Goal: Task Accomplishment & Management: Use online tool/utility

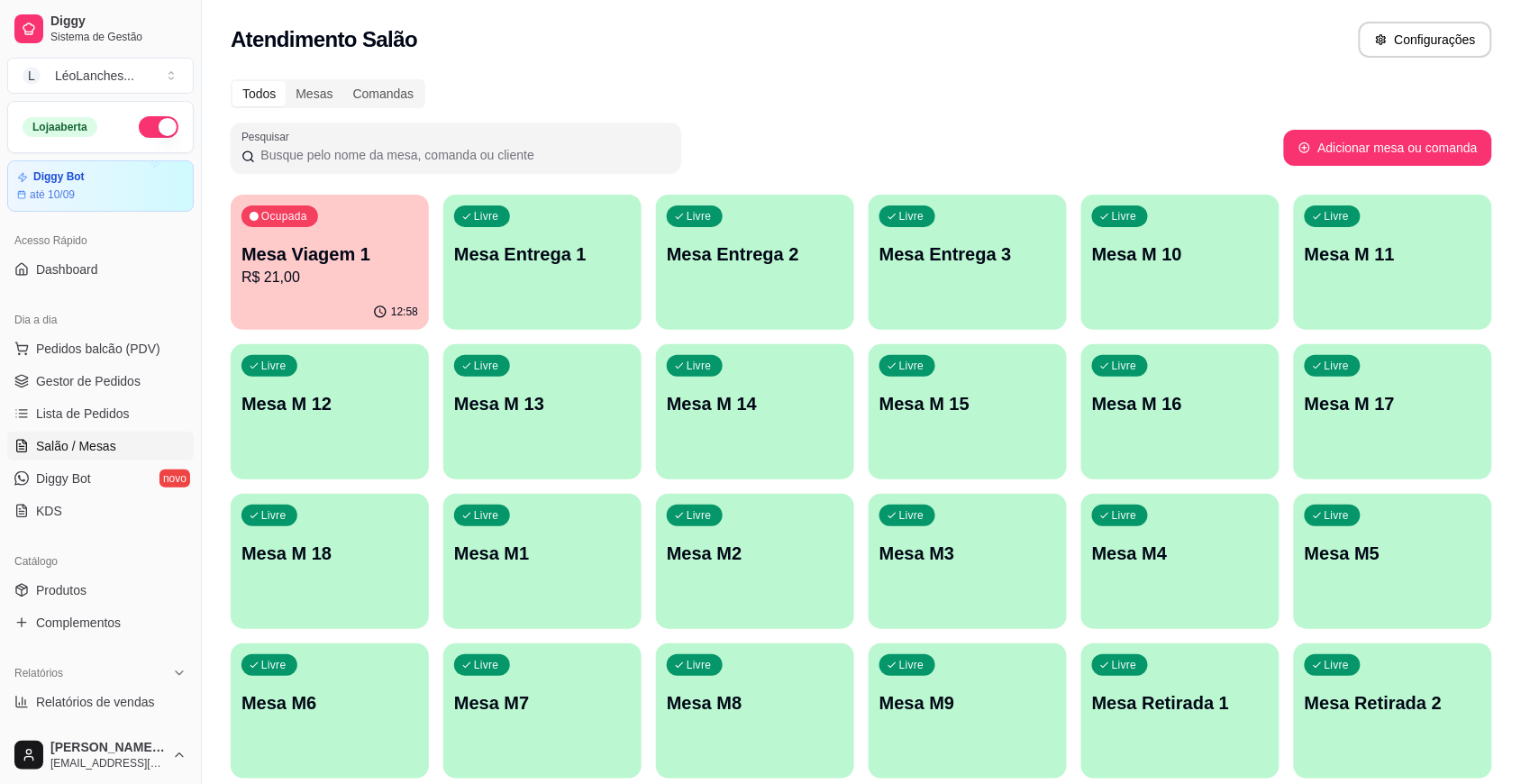
click at [321, 268] on p "R$ 21,00" at bounding box center [329, 277] width 176 height 22
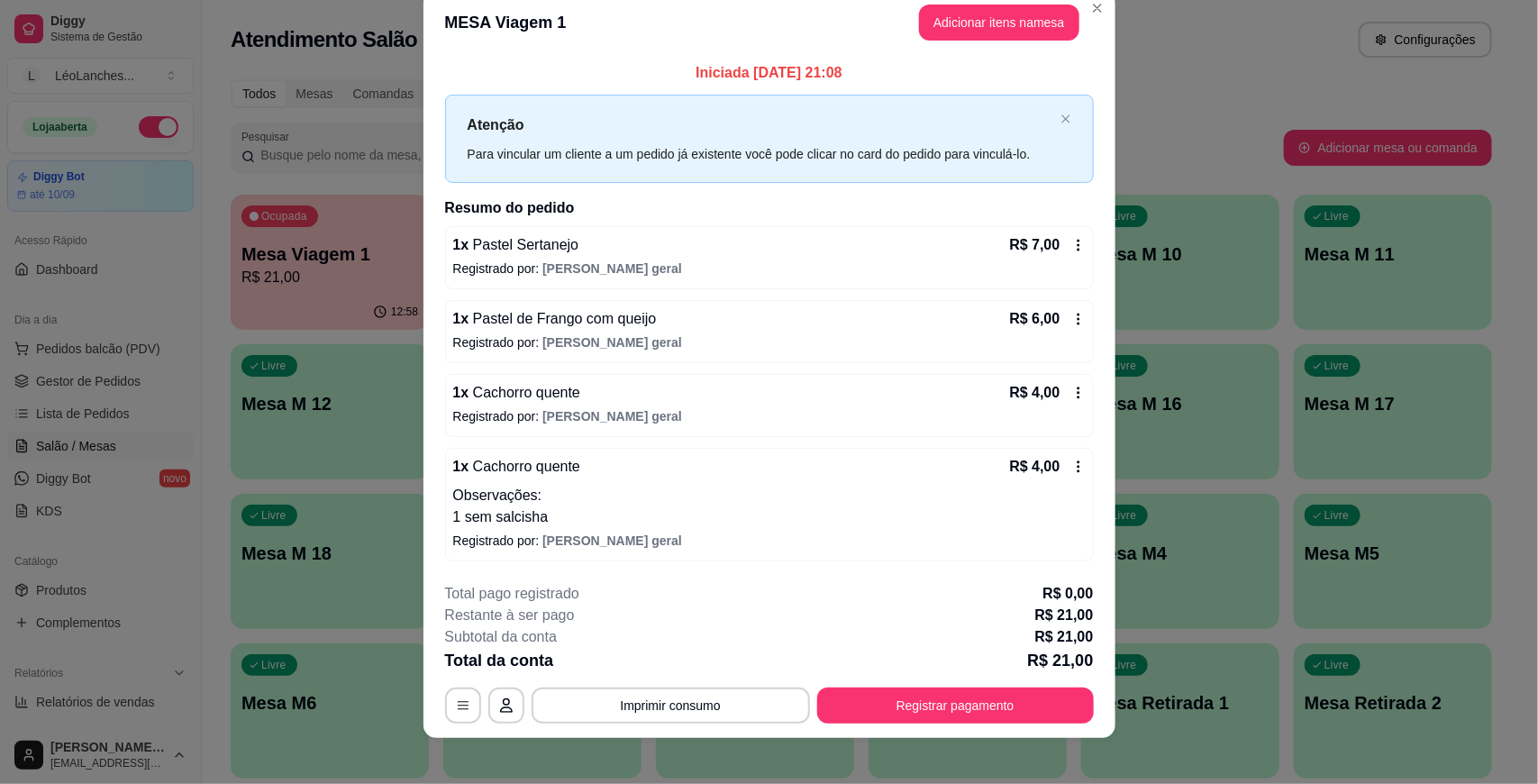
scroll to position [41, 0]
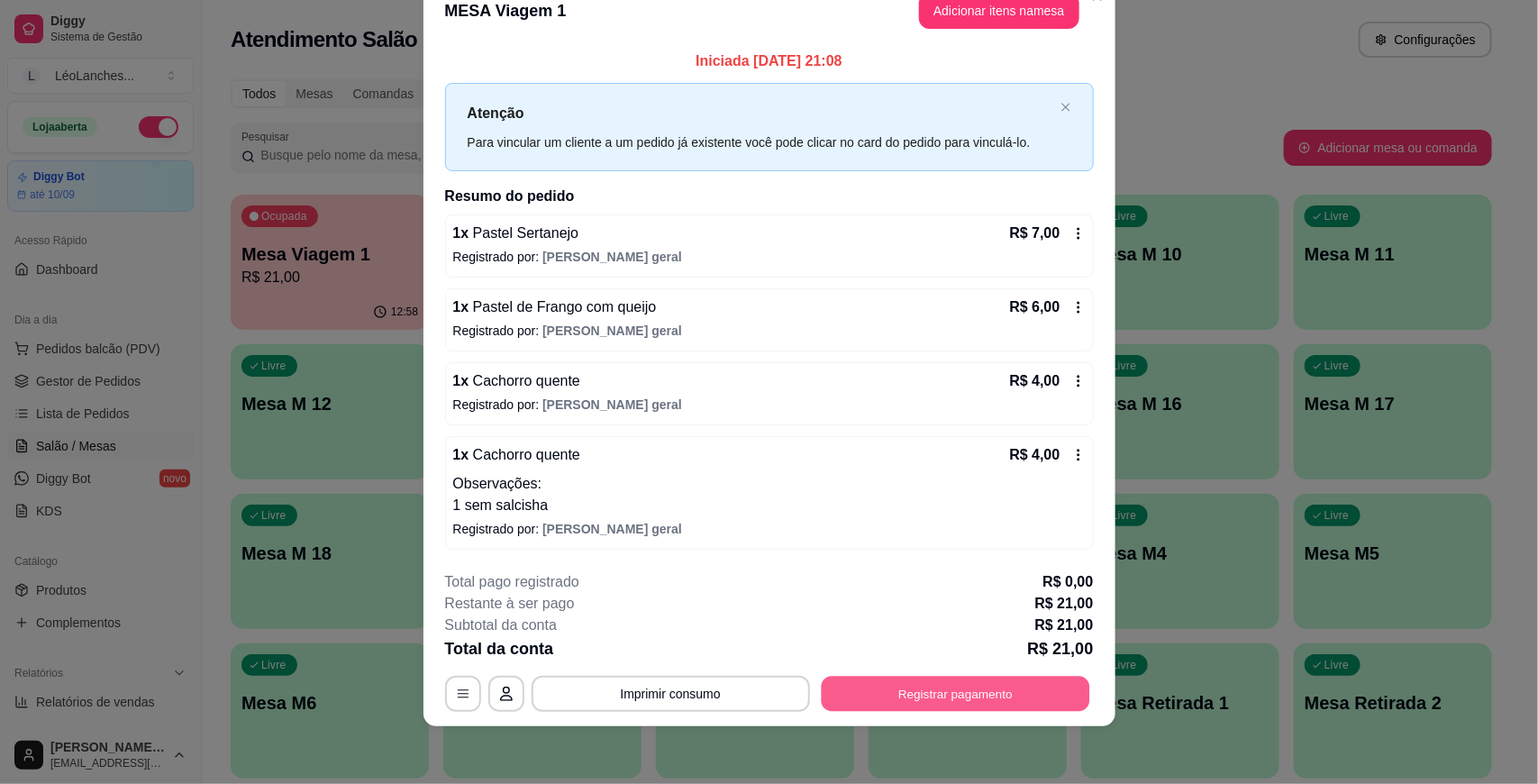
click at [948, 692] on button "Registrar pagamento" at bounding box center [955, 692] width 269 height 35
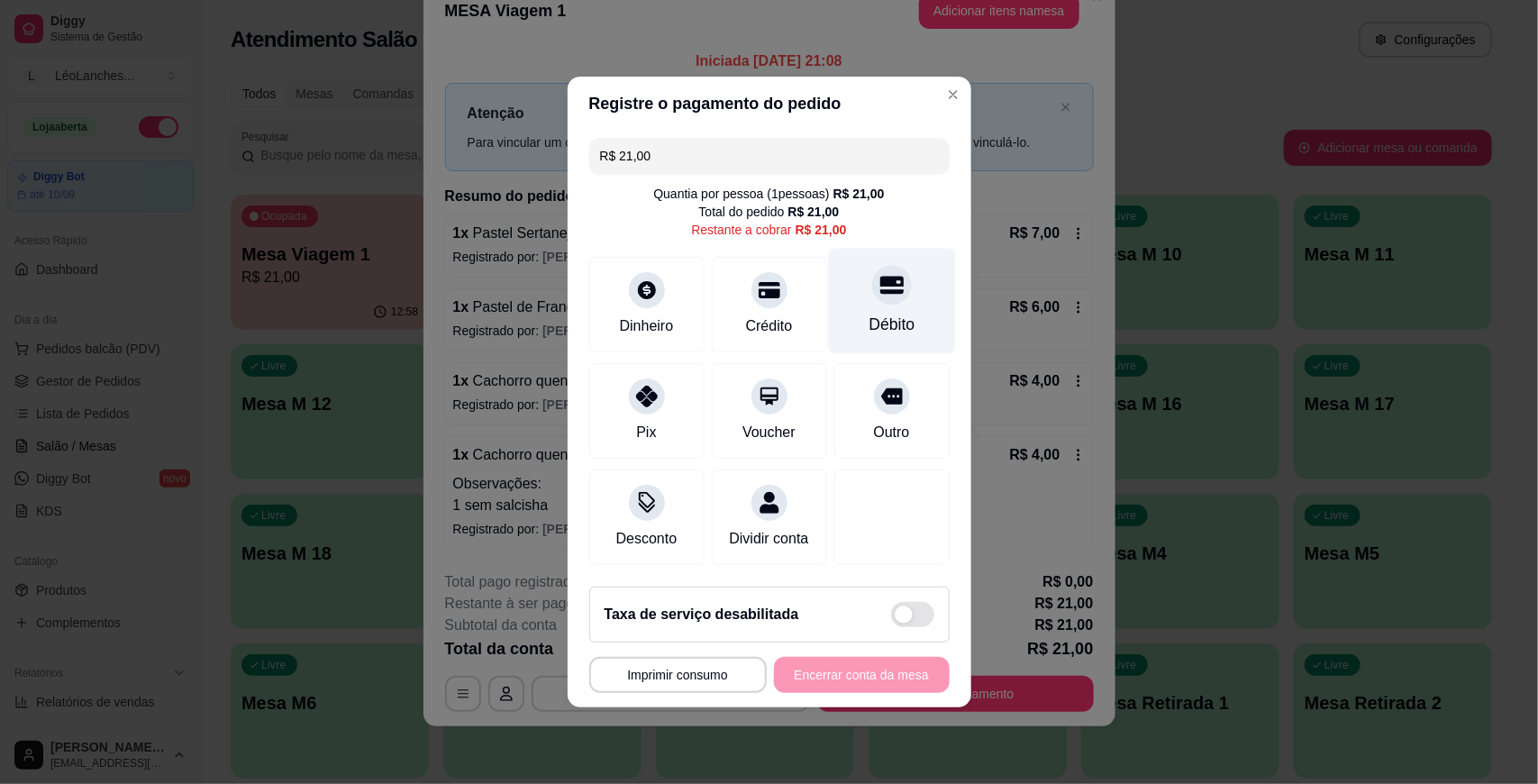
click at [899, 291] on div "Débito" at bounding box center [892, 302] width 127 height 106
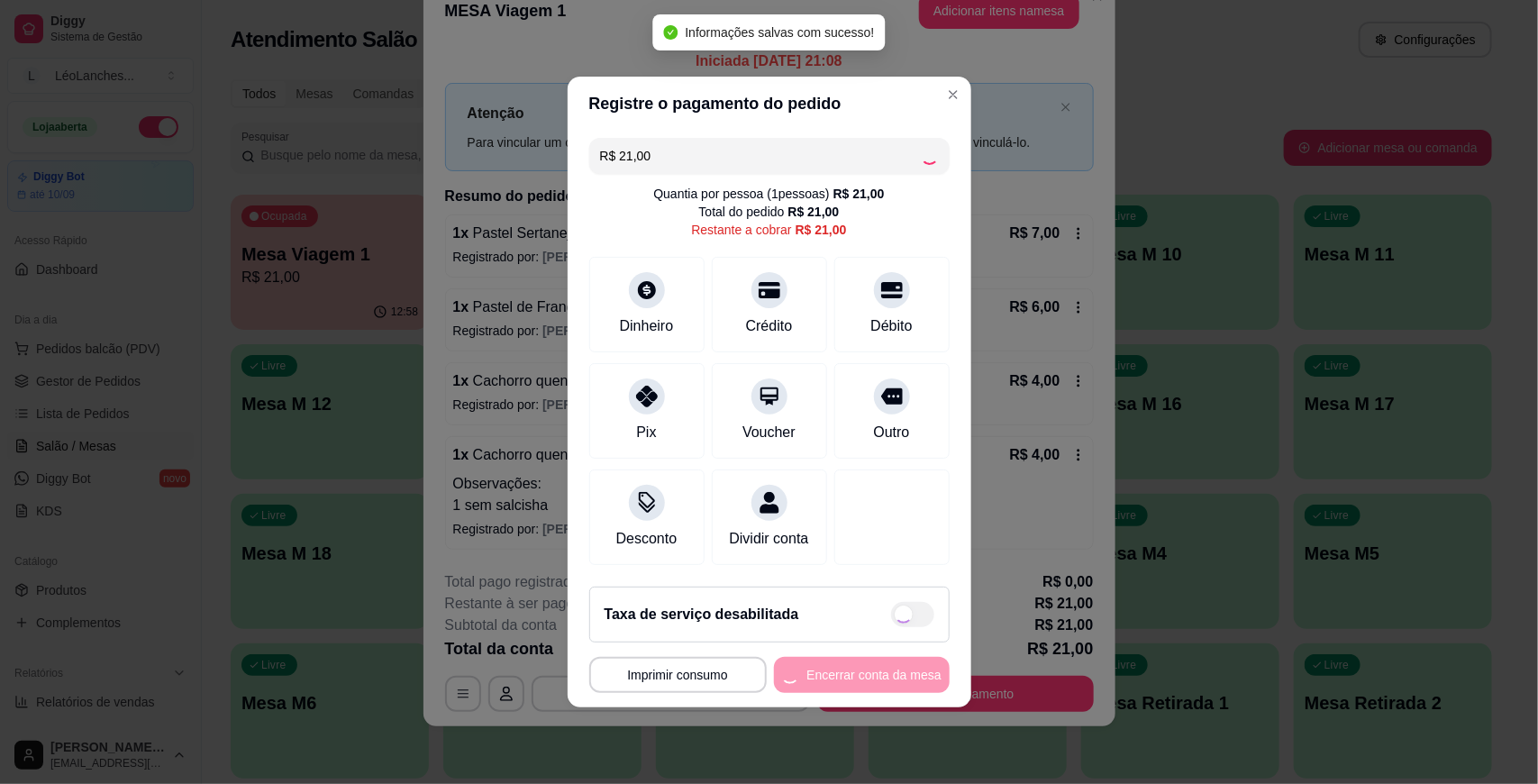
type input "R$ 0,00"
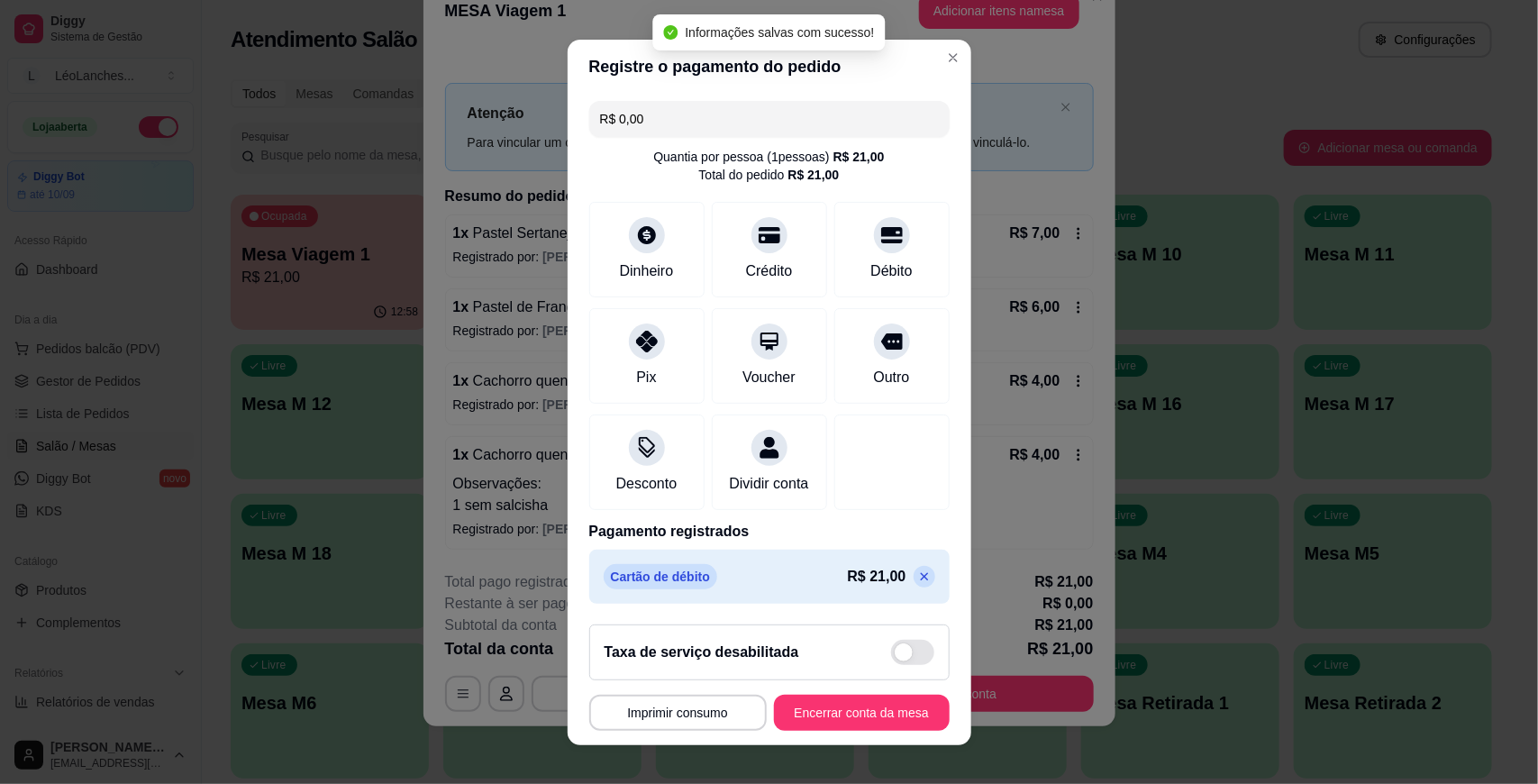
click at [859, 690] on footer "**********" at bounding box center [770, 677] width 404 height 135
click at [854, 723] on button "Encerrar conta da mesa" at bounding box center [861, 711] width 170 height 35
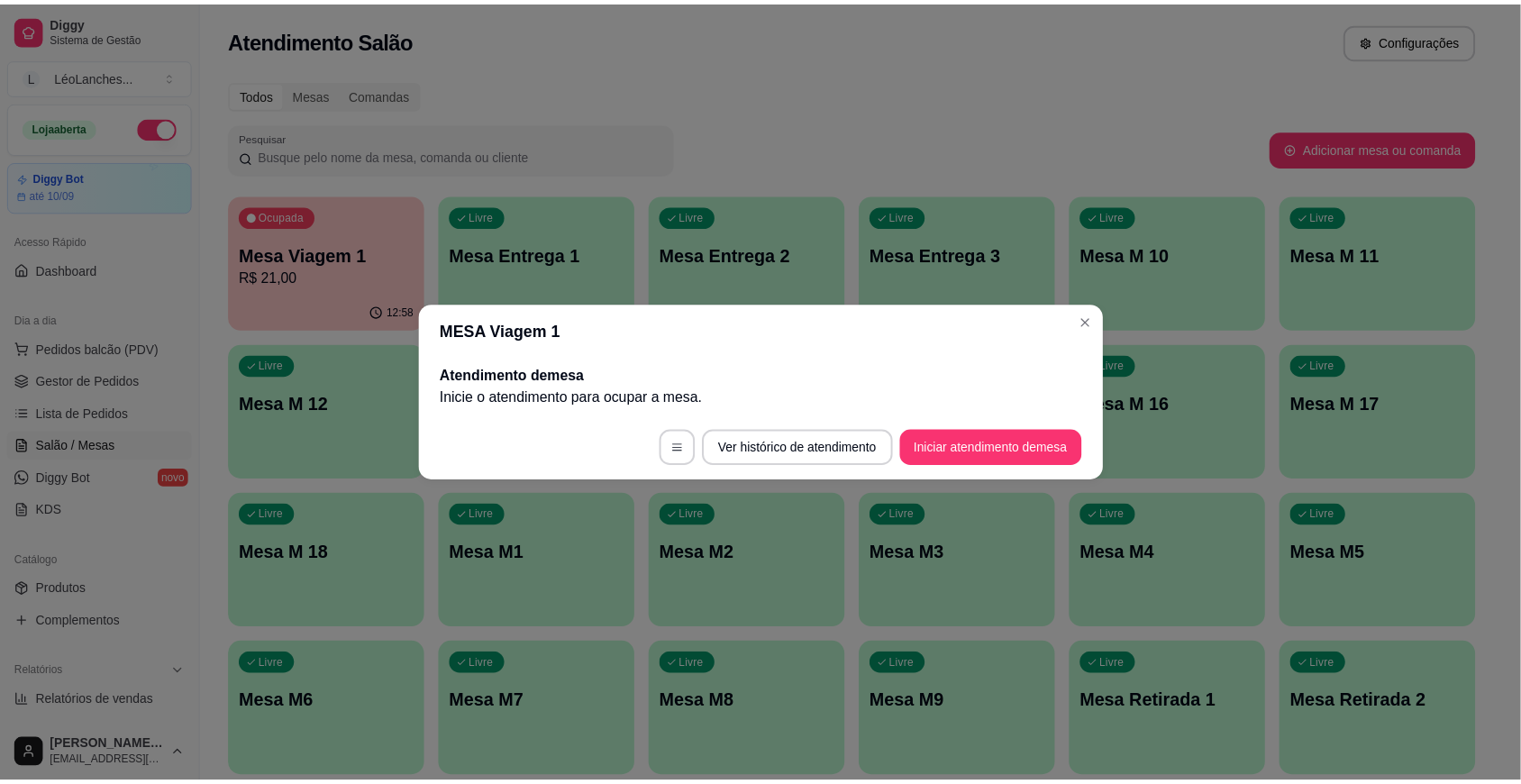
scroll to position [0, 0]
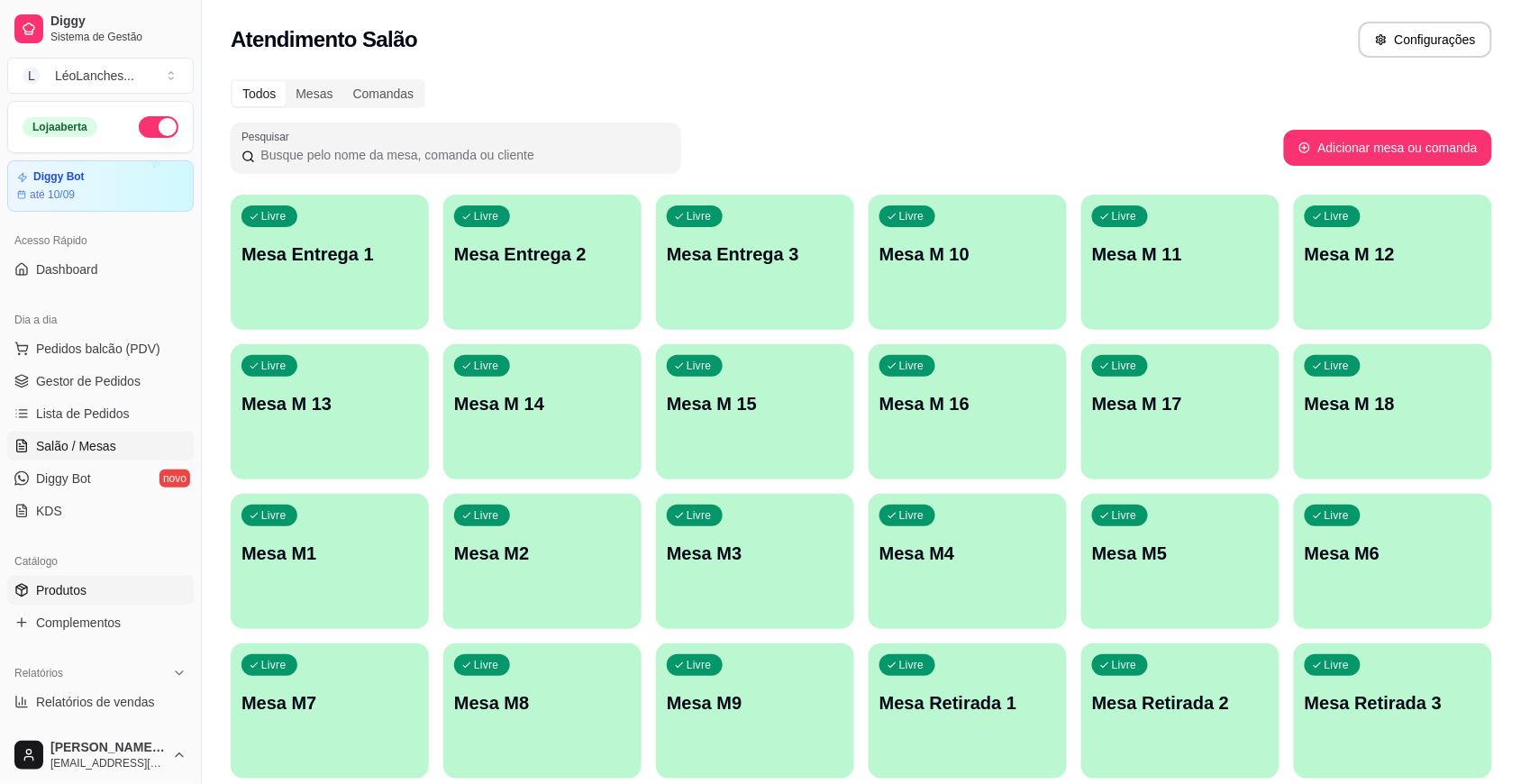
click at [112, 587] on link "Produtos" at bounding box center [101, 590] width 187 height 29
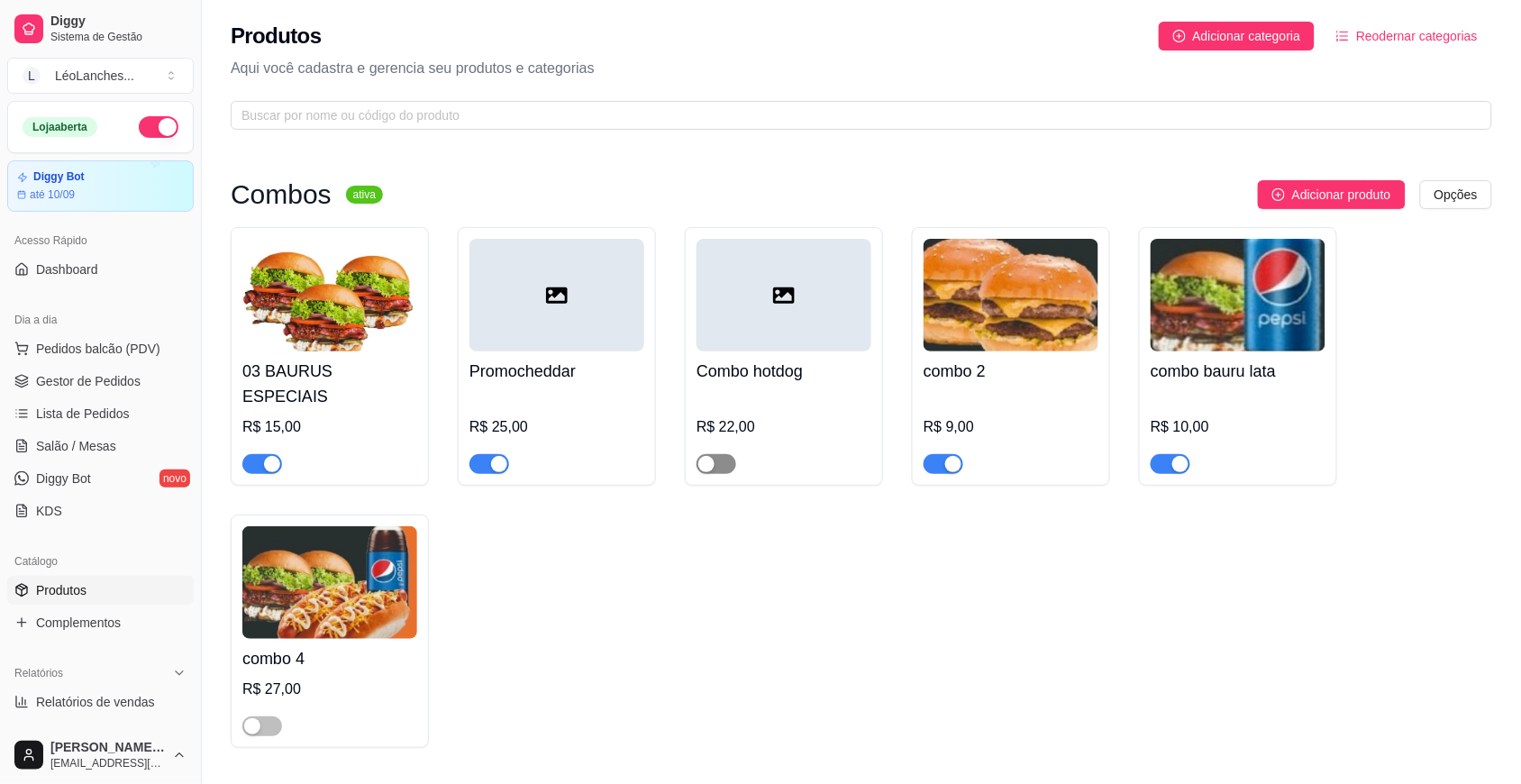
click at [706, 456] on div "button" at bounding box center [706, 463] width 16 height 16
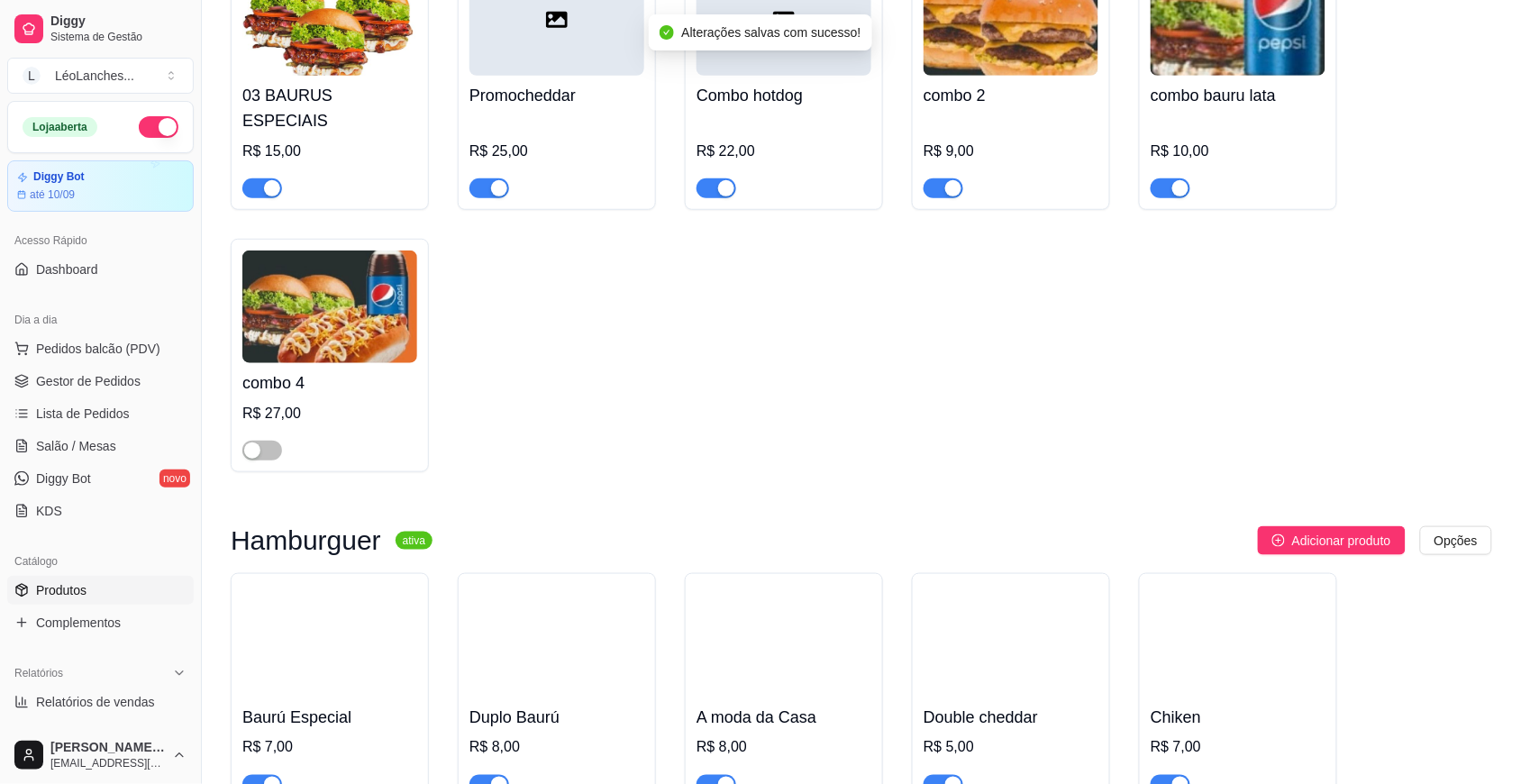
scroll to position [313, 0]
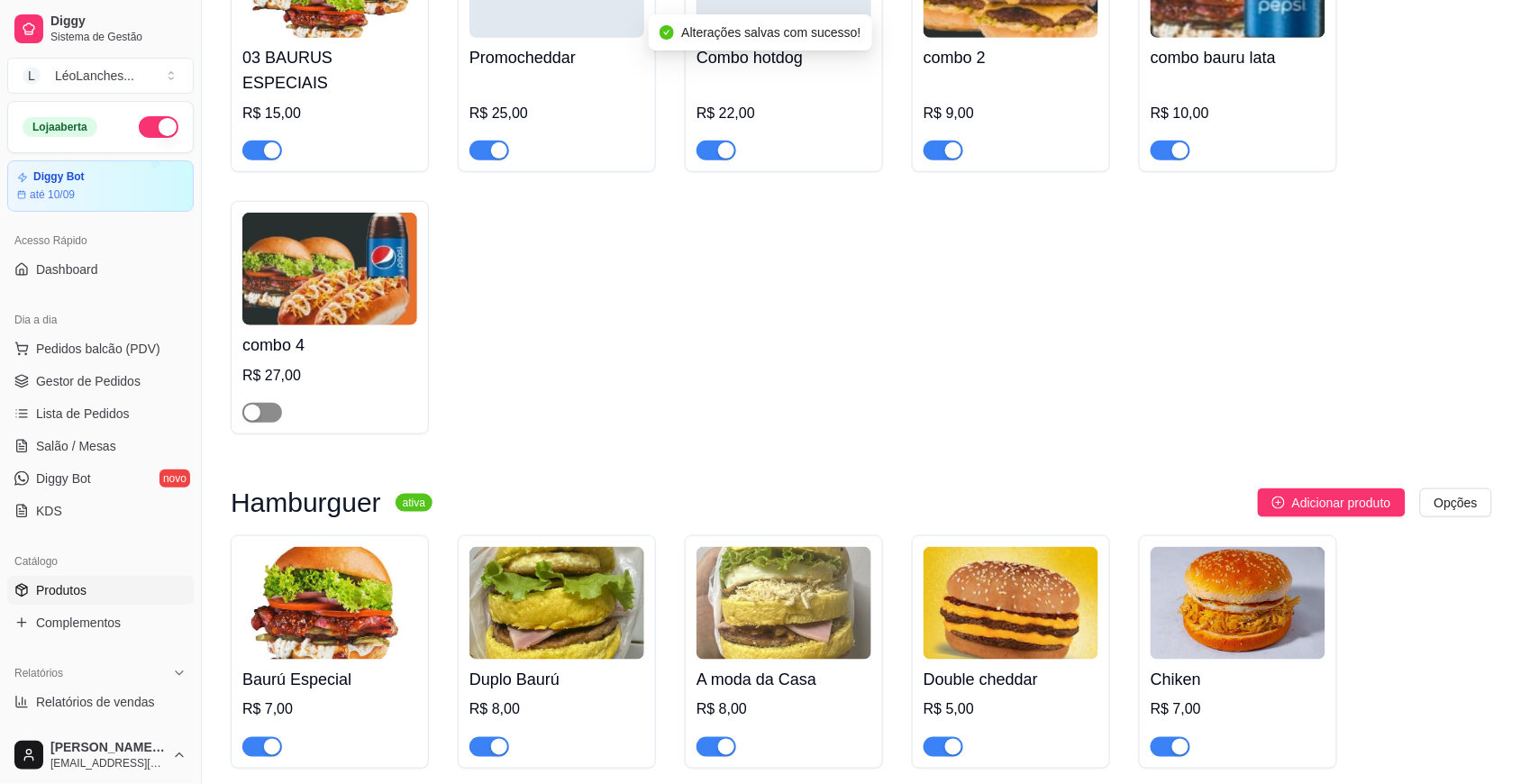
click at [262, 403] on span "button" at bounding box center [262, 412] width 40 height 20
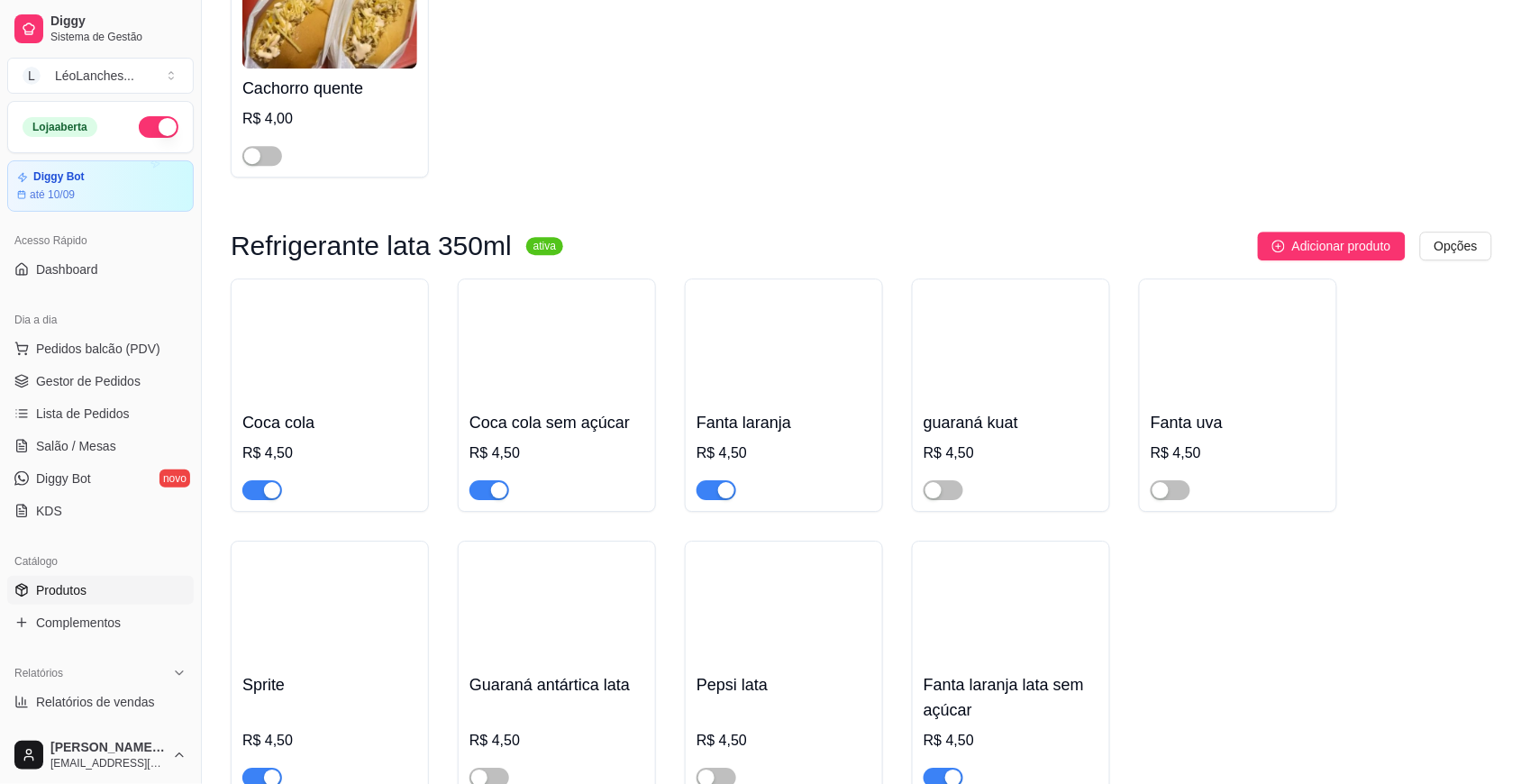
scroll to position [3541, 0]
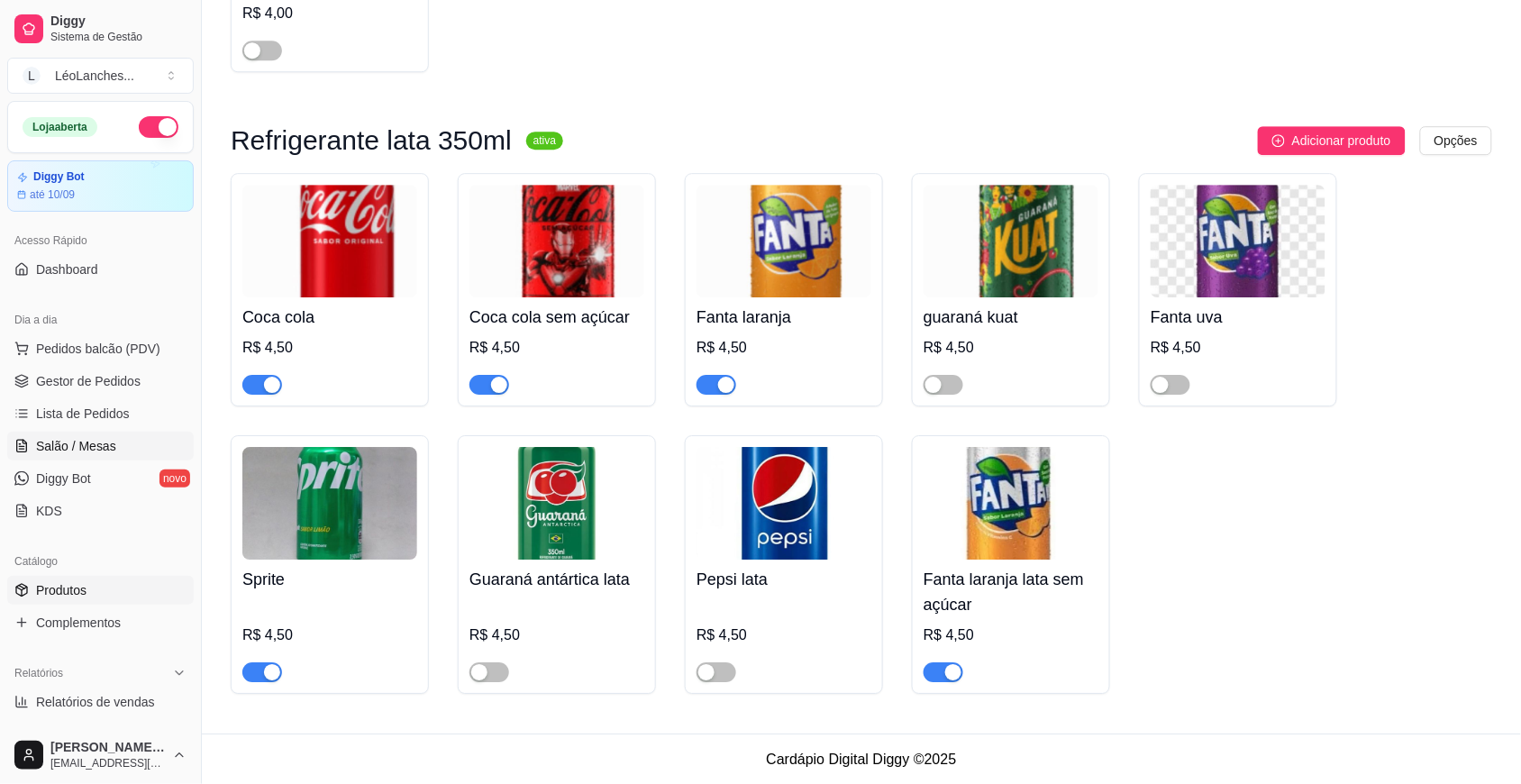
click at [91, 439] on span "Salão / Mesas" at bounding box center [75, 445] width 80 height 18
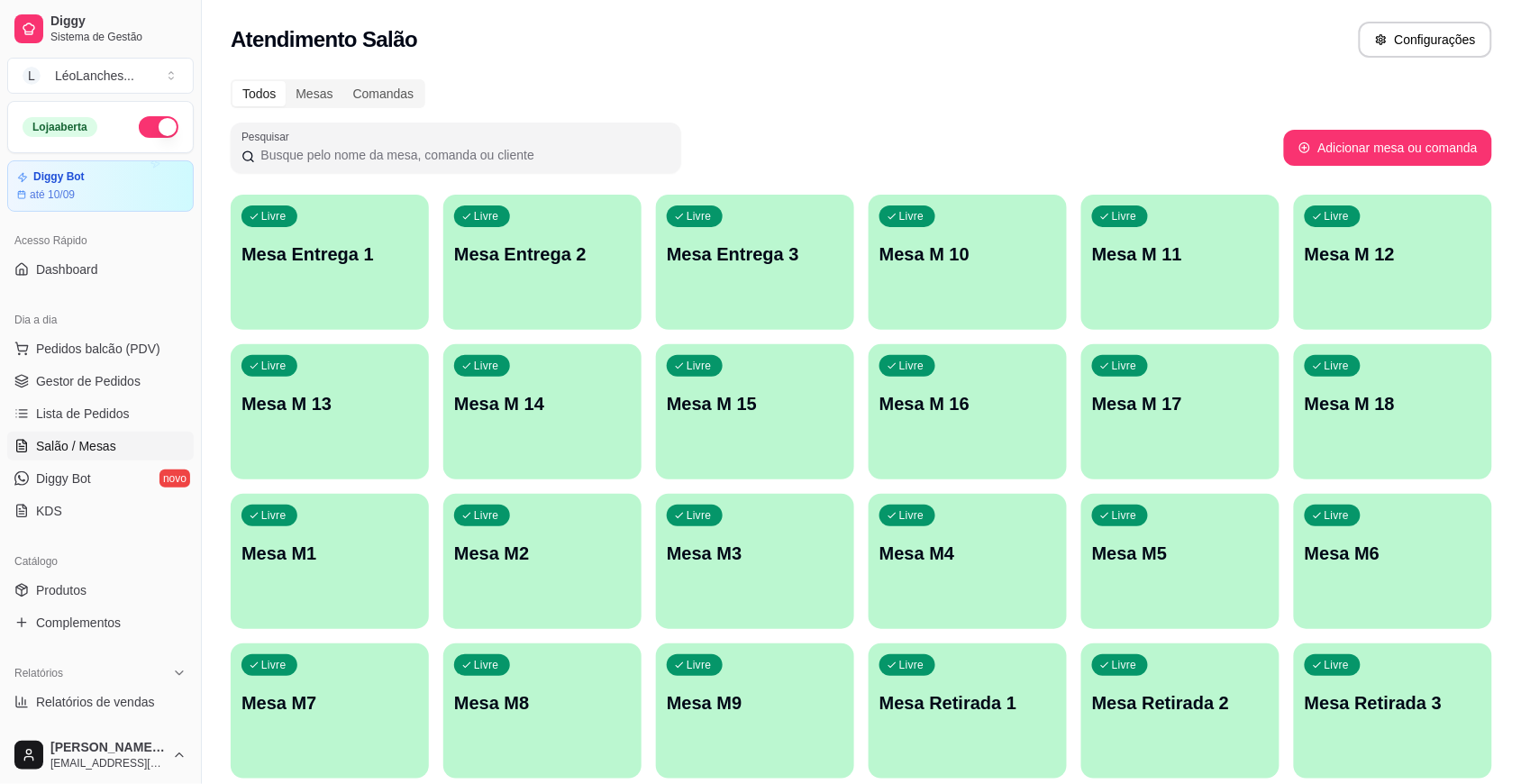
click at [340, 554] on p "Mesa M1" at bounding box center [329, 553] width 176 height 25
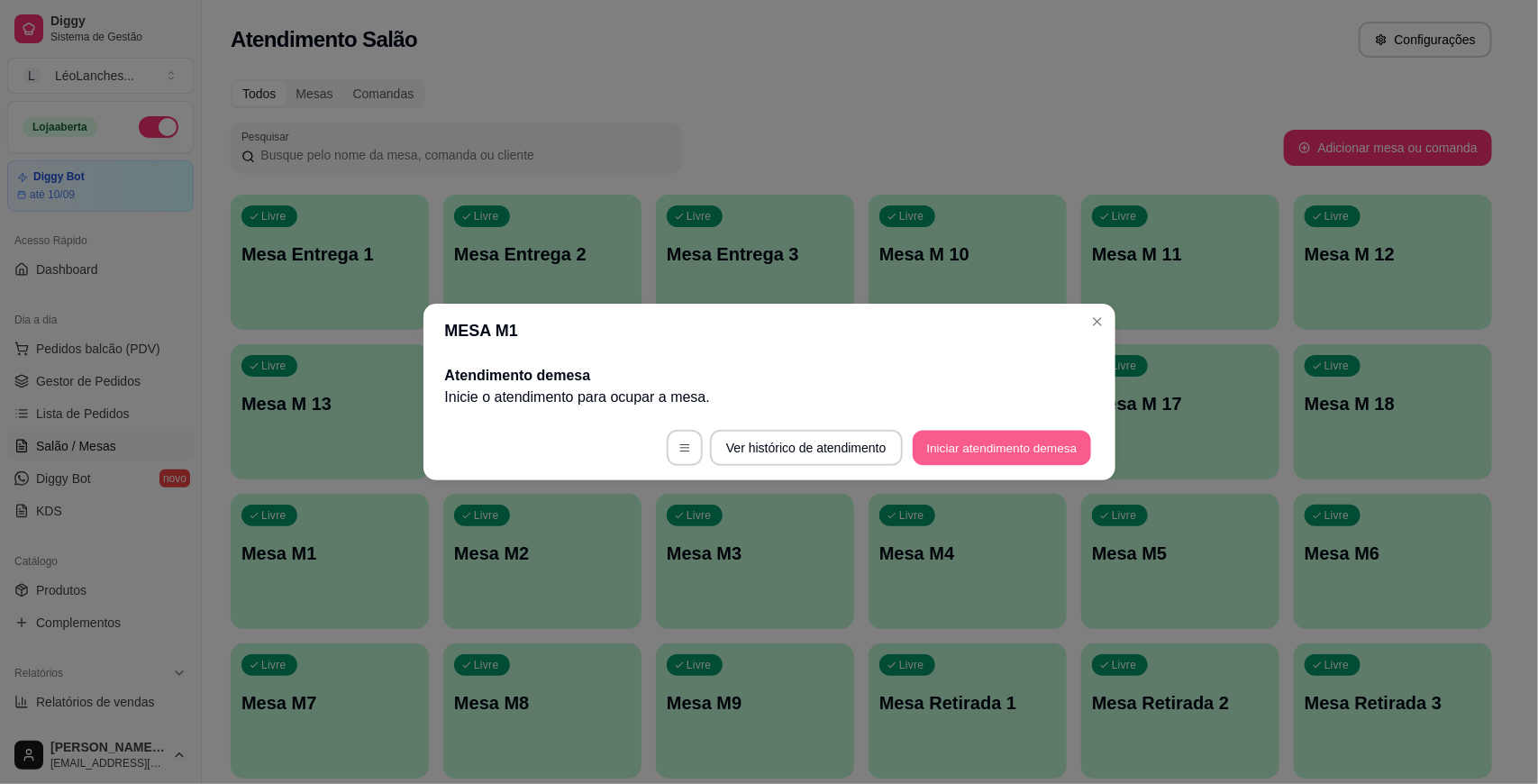
click at [942, 437] on button "Iniciar atendimento de mesa" at bounding box center [1001, 447] width 178 height 35
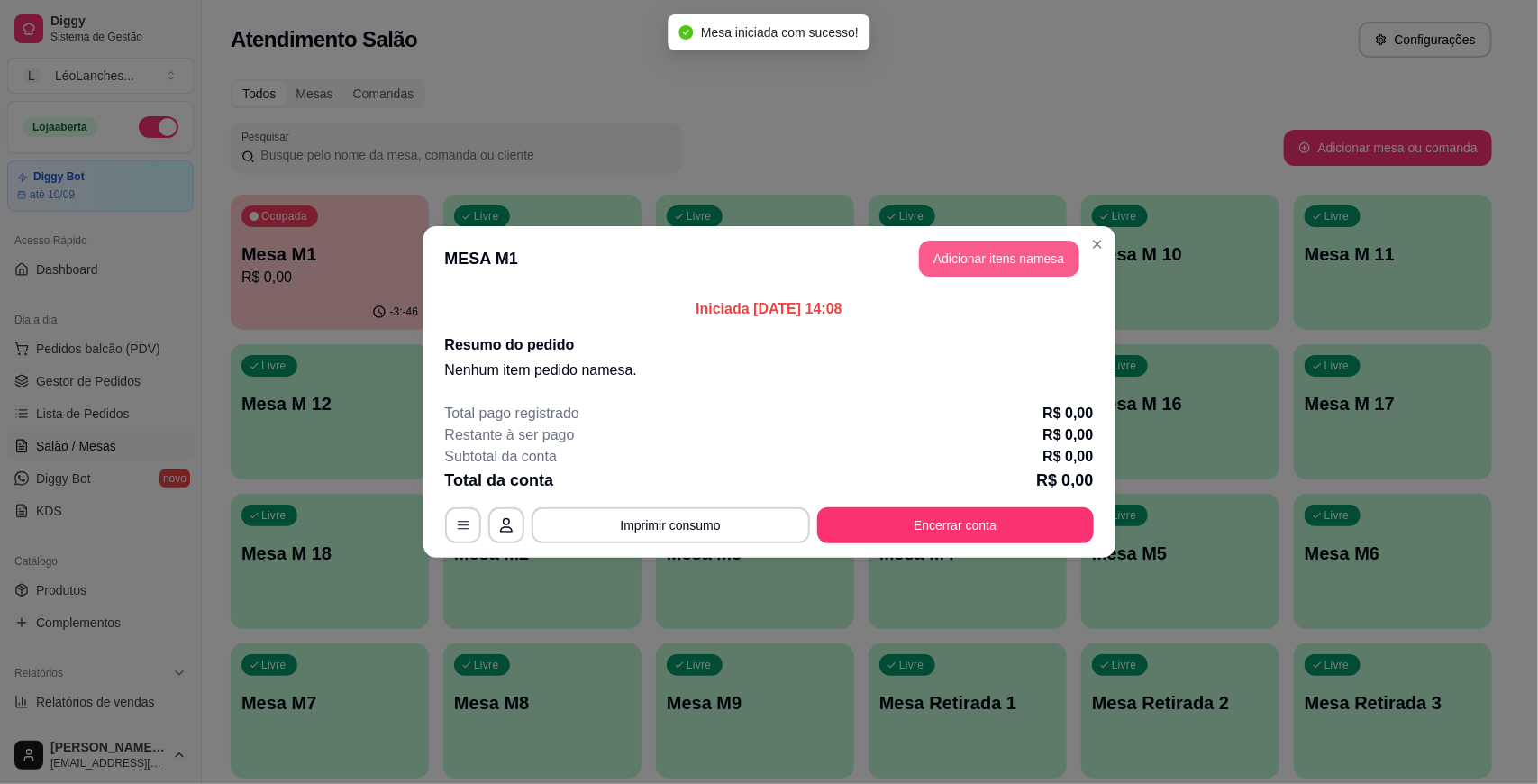
click at [987, 264] on button "Adicionar itens na mesa" at bounding box center [999, 259] width 160 height 36
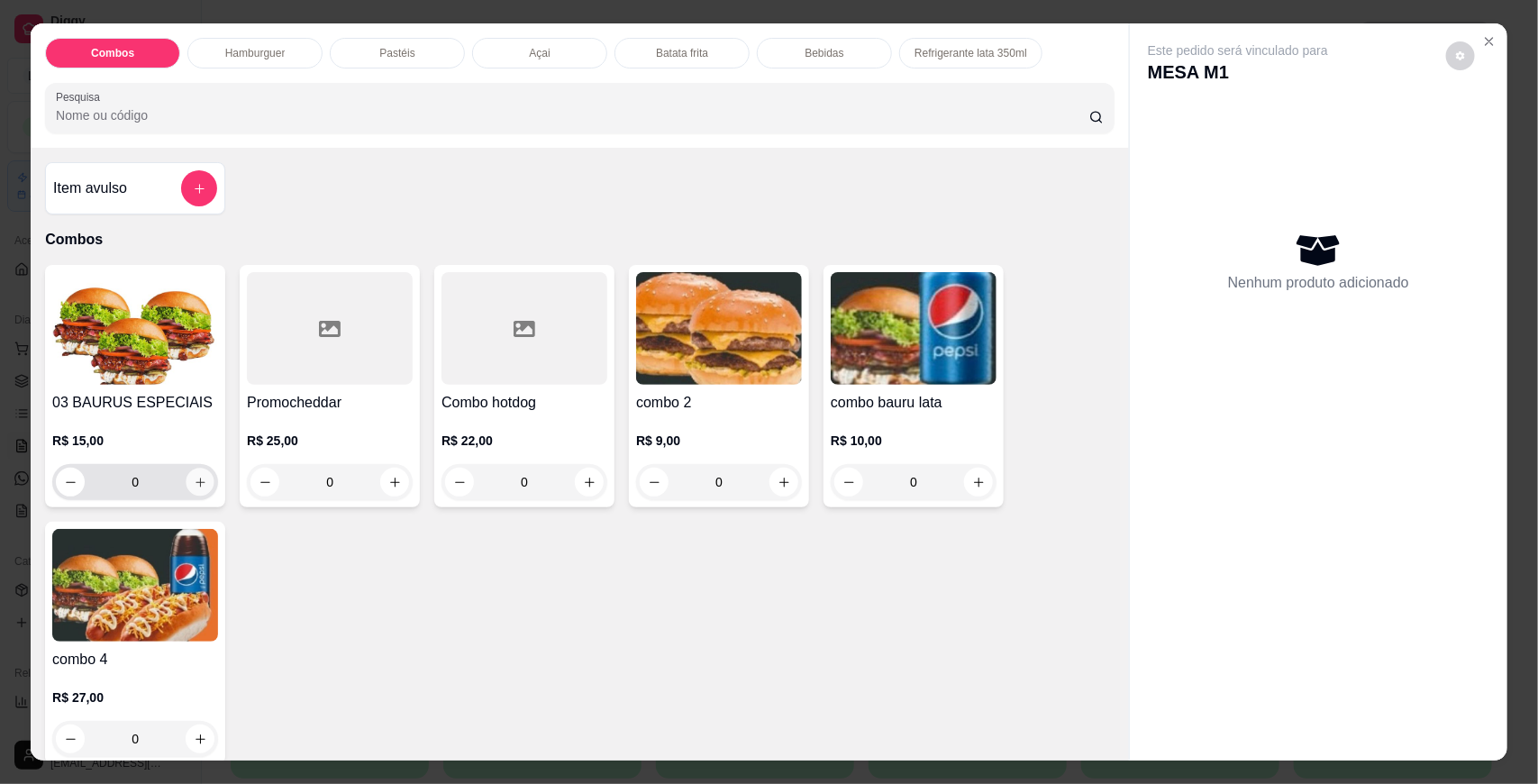
click at [193, 487] on icon "increase-product-quantity" at bounding box center [200, 482] width 13 height 13
type input "1"
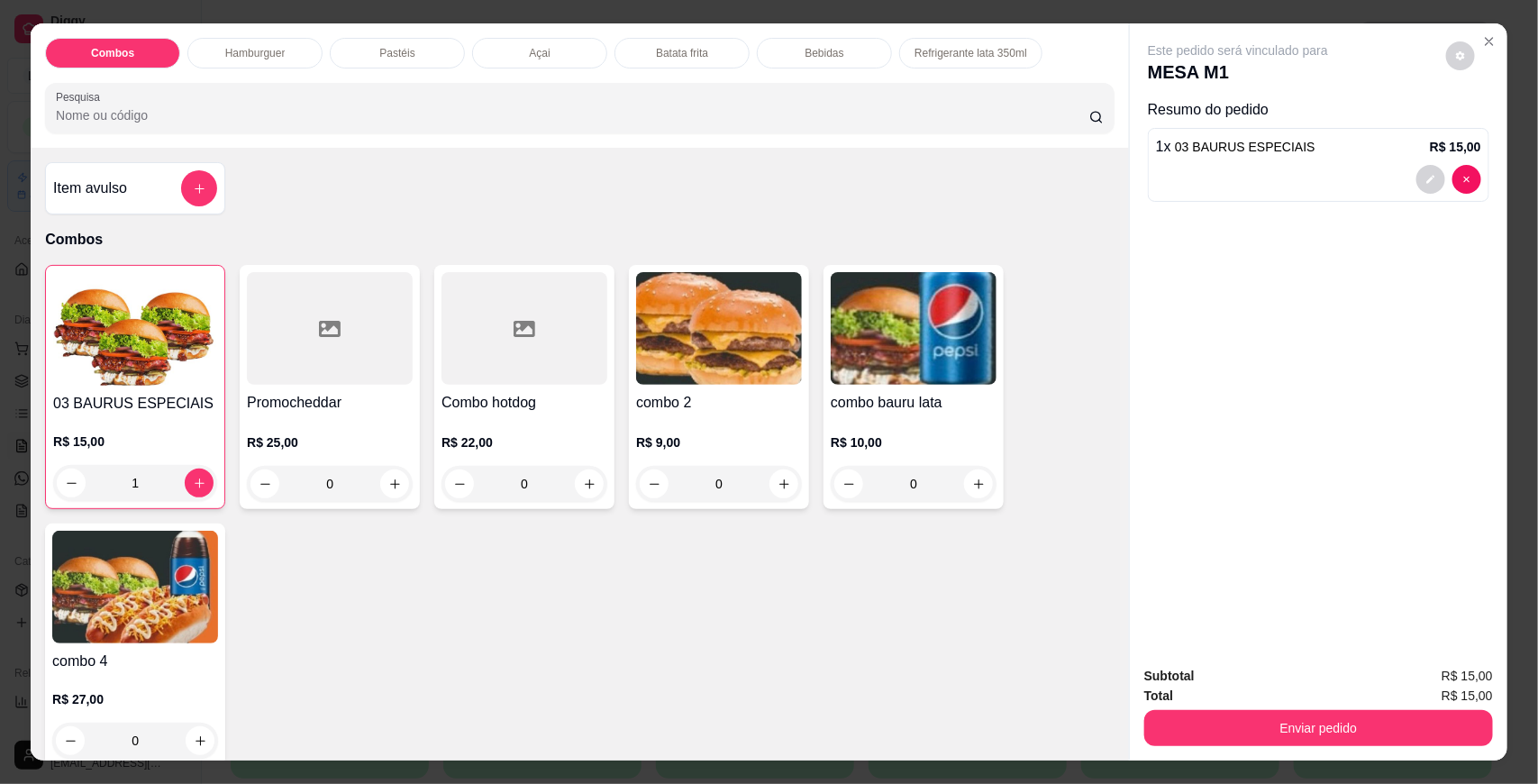
click at [1230, 728] on button "Enviar pedido" at bounding box center [1319, 728] width 349 height 36
click at [1295, 692] on button "Não registrar e enviar pedido" at bounding box center [1258, 684] width 188 height 34
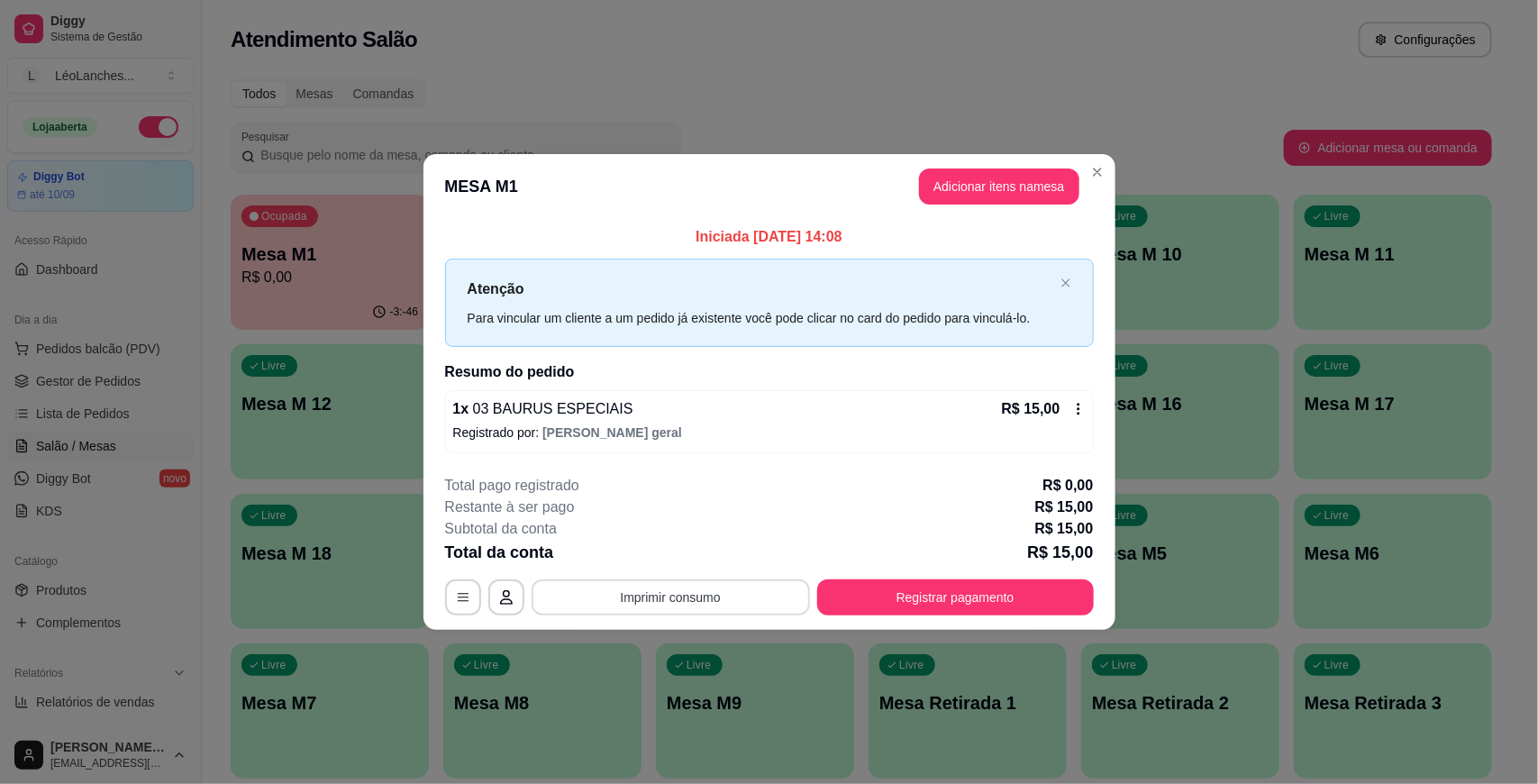
click at [730, 595] on button "Imprimir consumo" at bounding box center [670, 597] width 278 height 36
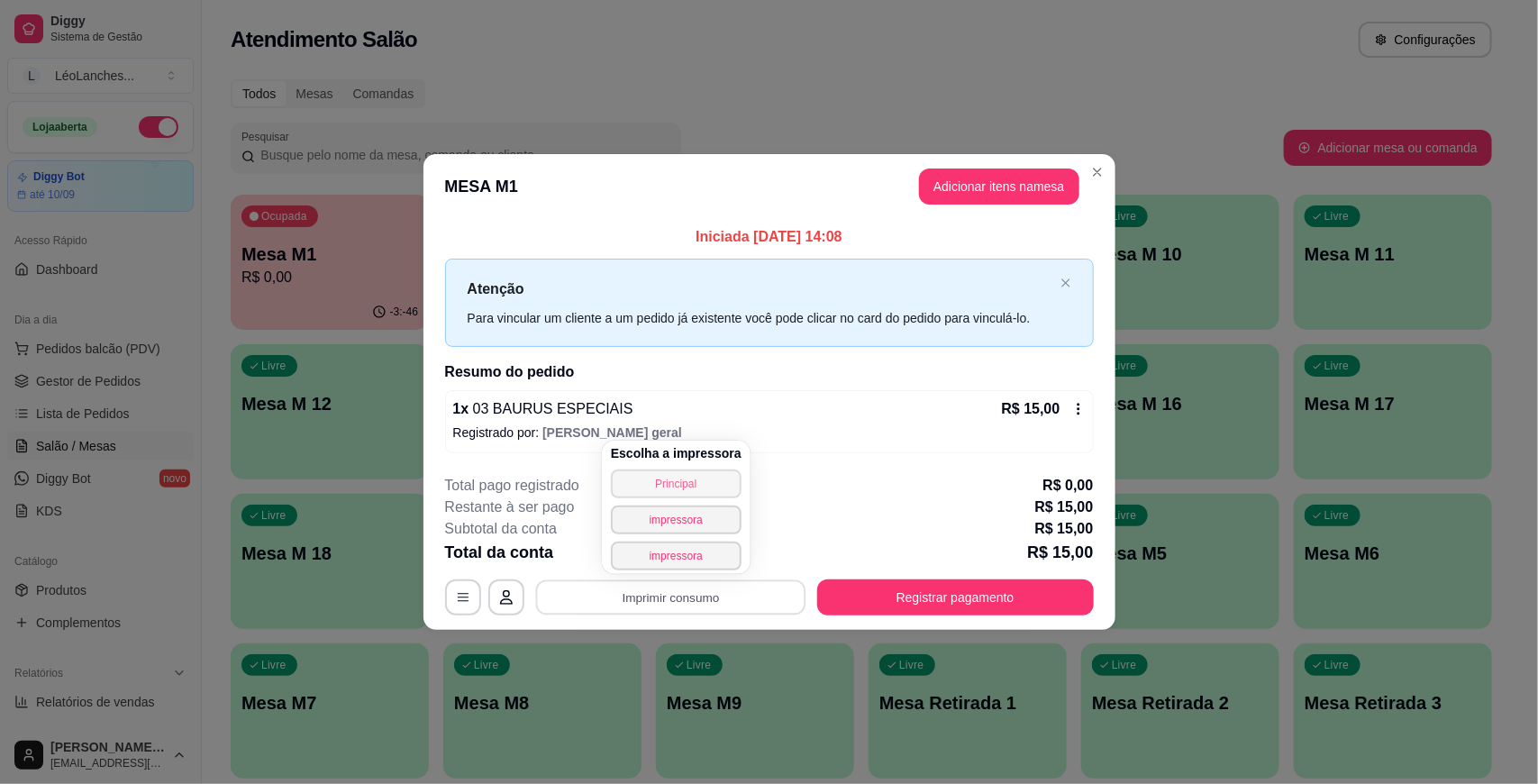
click at [708, 480] on button "Principal" at bounding box center [676, 484] width 130 height 29
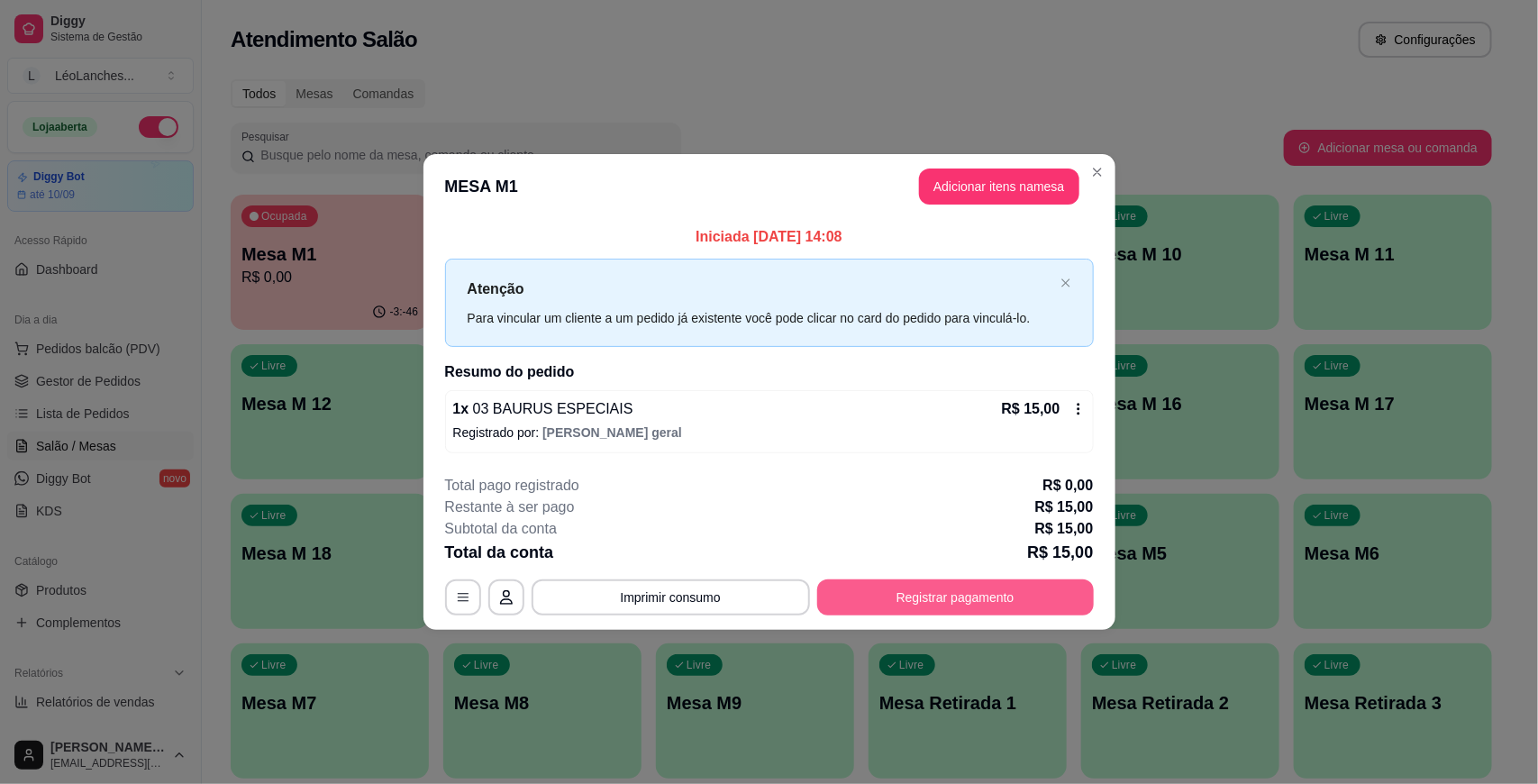
click at [894, 587] on button "Registrar pagamento" at bounding box center [955, 597] width 276 height 36
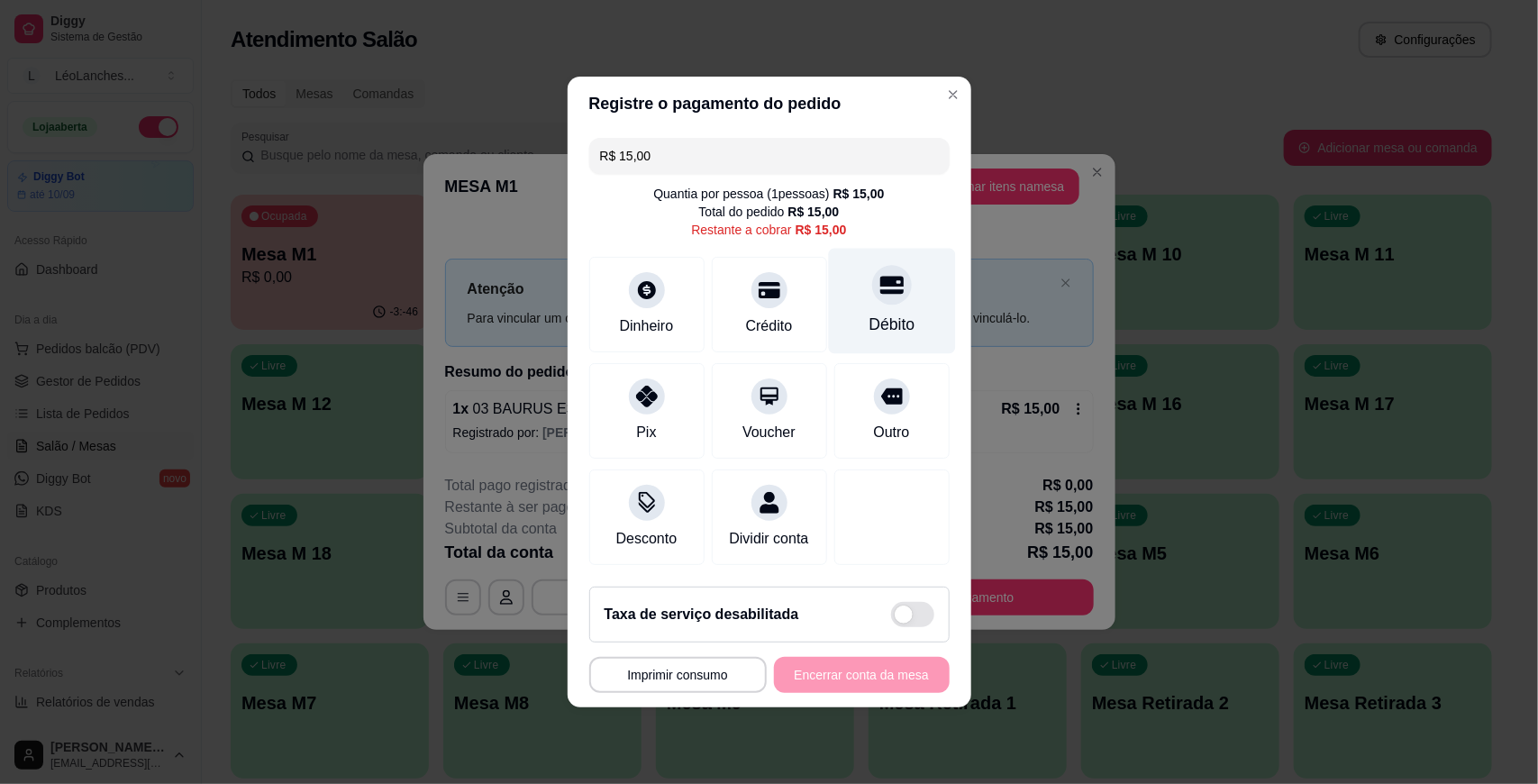
click at [868, 302] on div "Débito" at bounding box center [892, 302] width 127 height 106
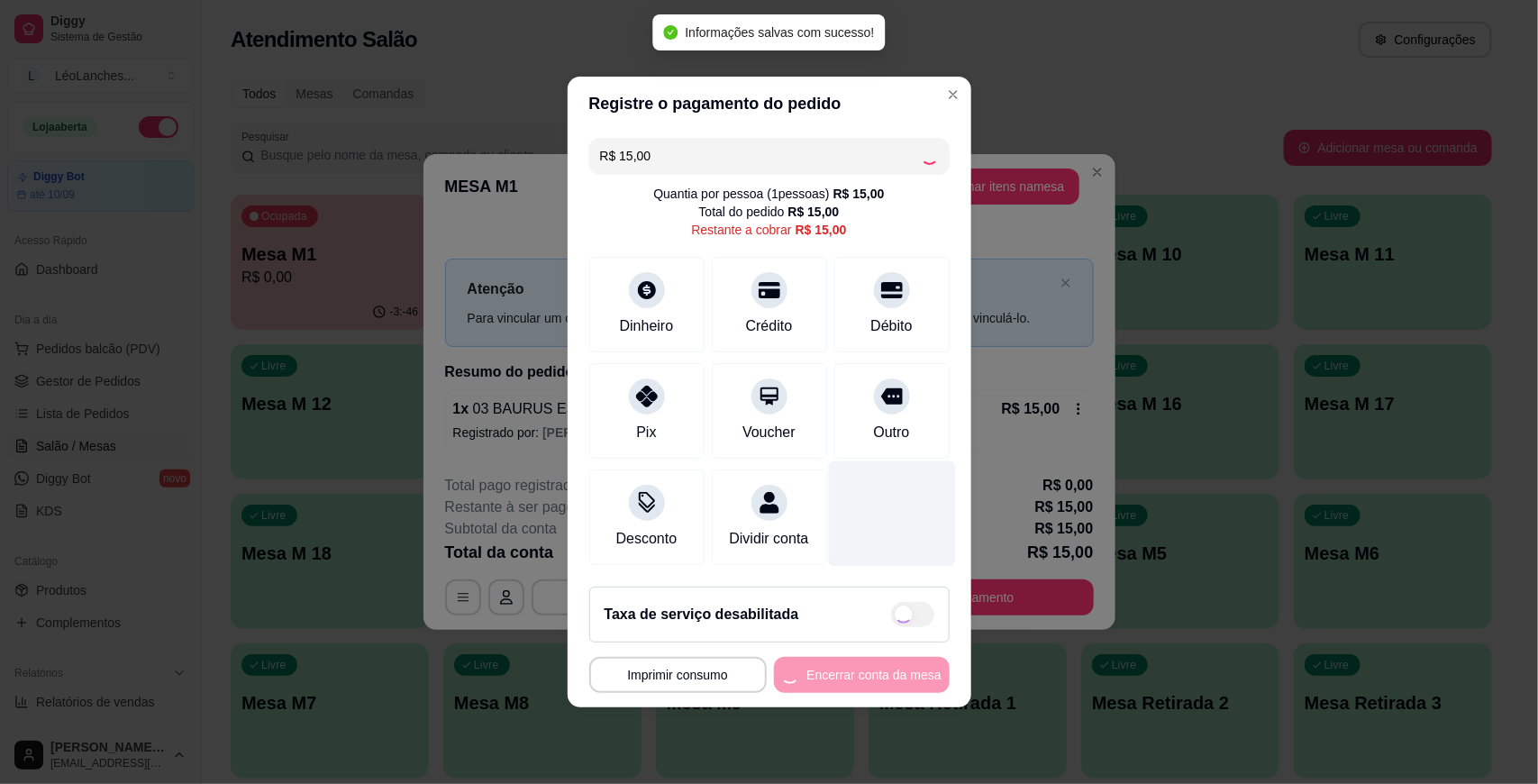
type input "R$ 0,00"
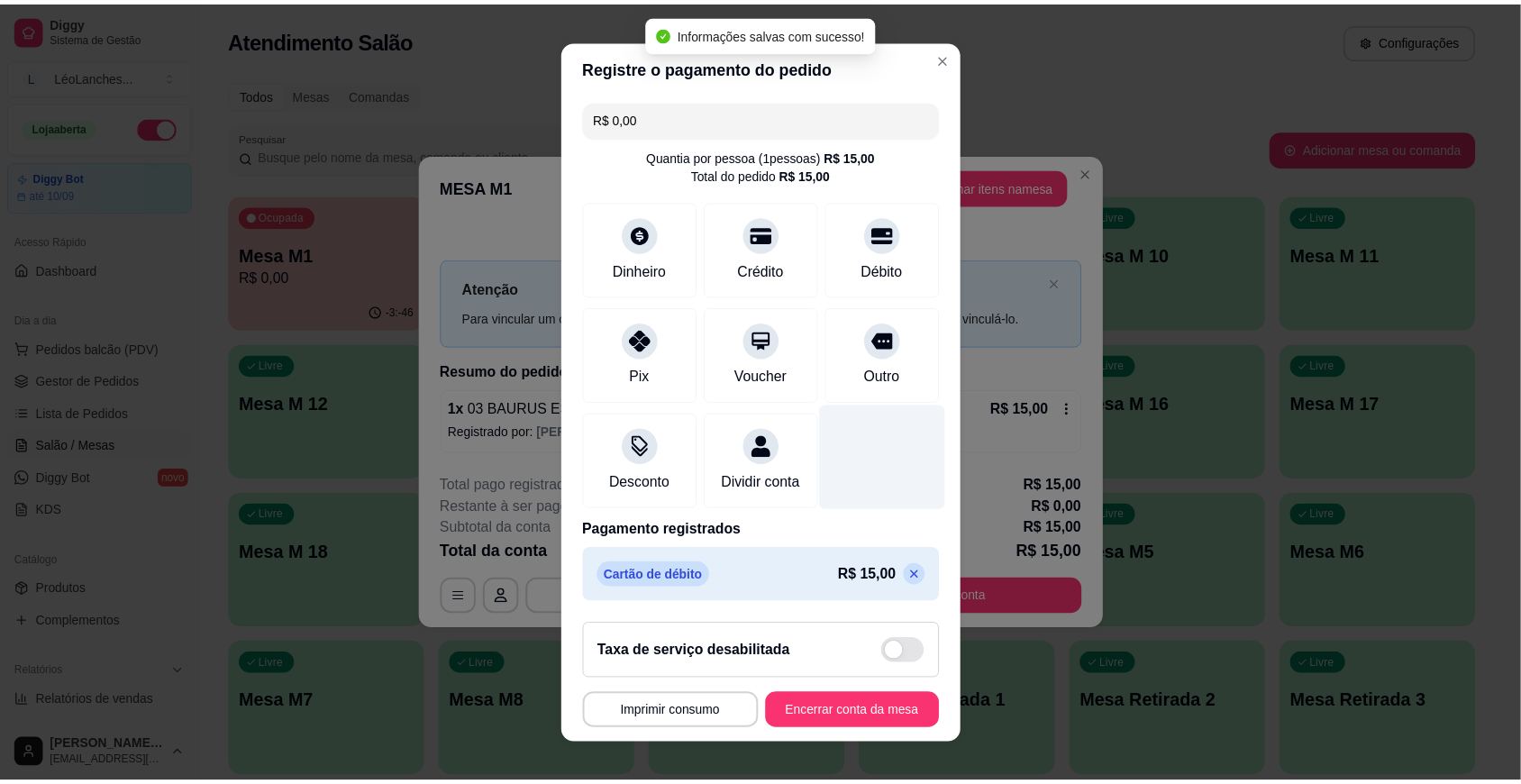
scroll to position [24, 0]
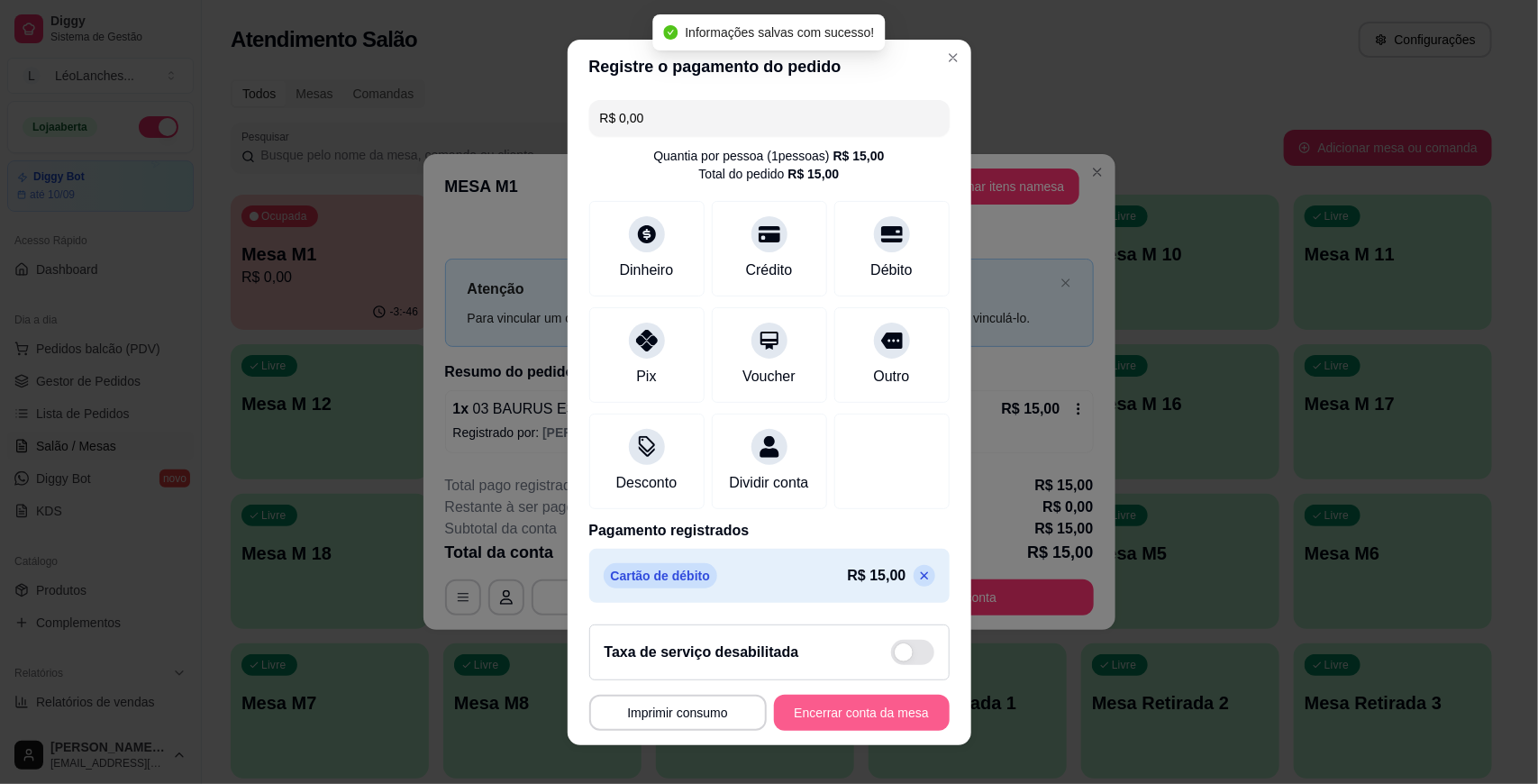
click at [890, 714] on button "Encerrar conta da mesa" at bounding box center [861, 712] width 176 height 36
